Goal: Entertainment & Leisure: Consume media (video, audio)

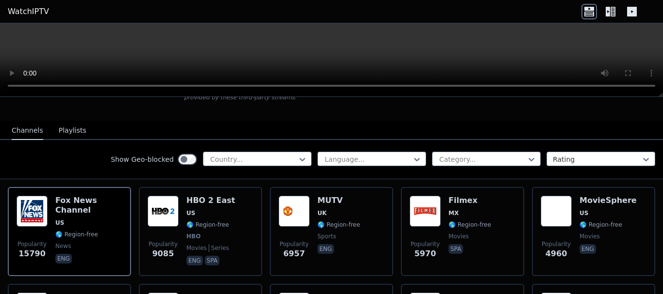
scroll to position [97, 0]
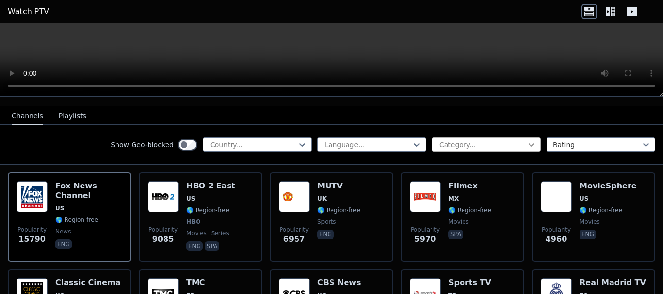
click at [526, 140] on icon at bounding box center [531, 145] width 10 height 10
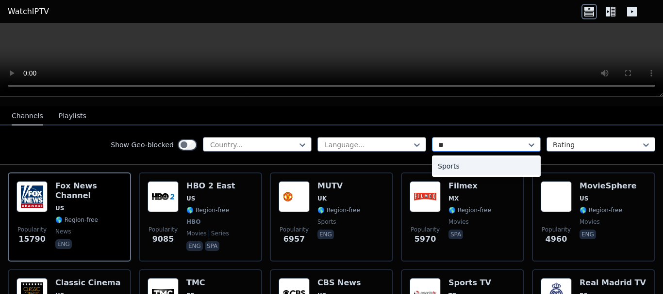
type input "***"
click at [451, 159] on div "Sports" at bounding box center [486, 166] width 109 height 17
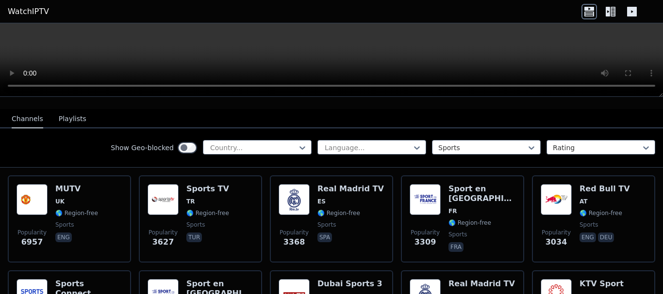
scroll to position [146, 0]
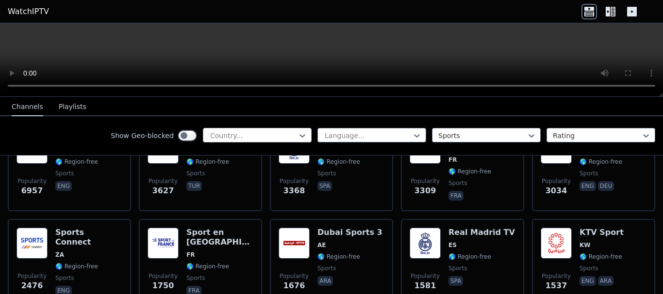
click at [272, 136] on div at bounding box center [253, 136] width 88 height 10
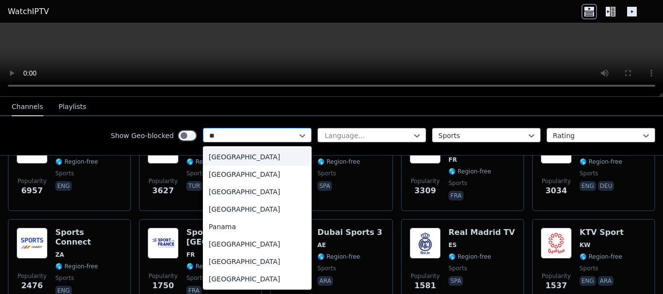
type input "***"
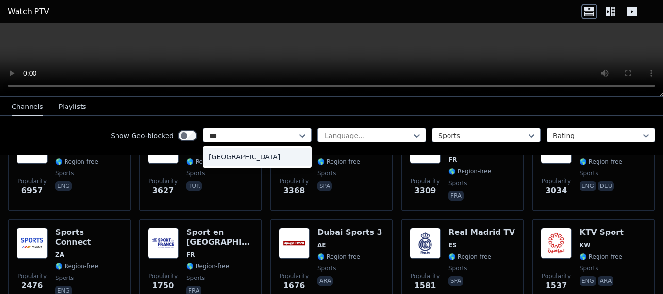
click at [232, 157] on div "[GEOGRAPHIC_DATA]" at bounding box center [257, 156] width 109 height 17
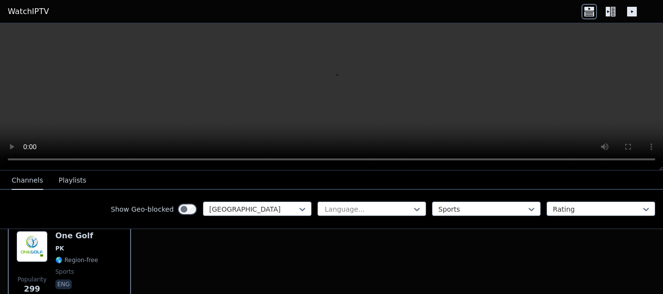
scroll to position [72, 0]
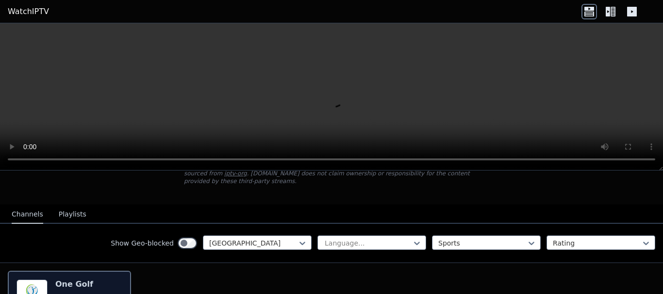
click at [74, 280] on h6 "One Golf" at bounding box center [76, 285] width 43 height 10
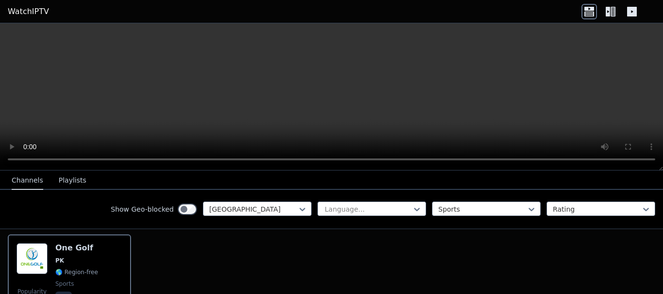
scroll to position [169, 0]
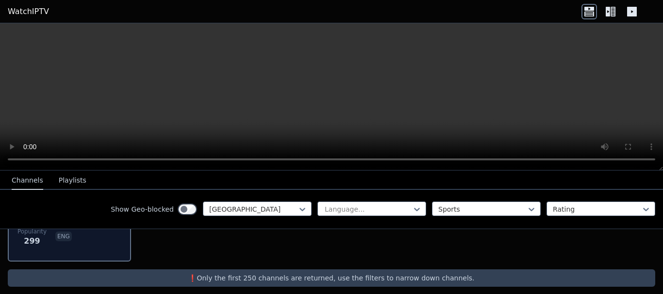
click at [75, 241] on div "One Golf PK 🌎 Region-free sports eng" at bounding box center [76, 218] width 43 height 70
